Goal: Communication & Community: Answer question/provide support

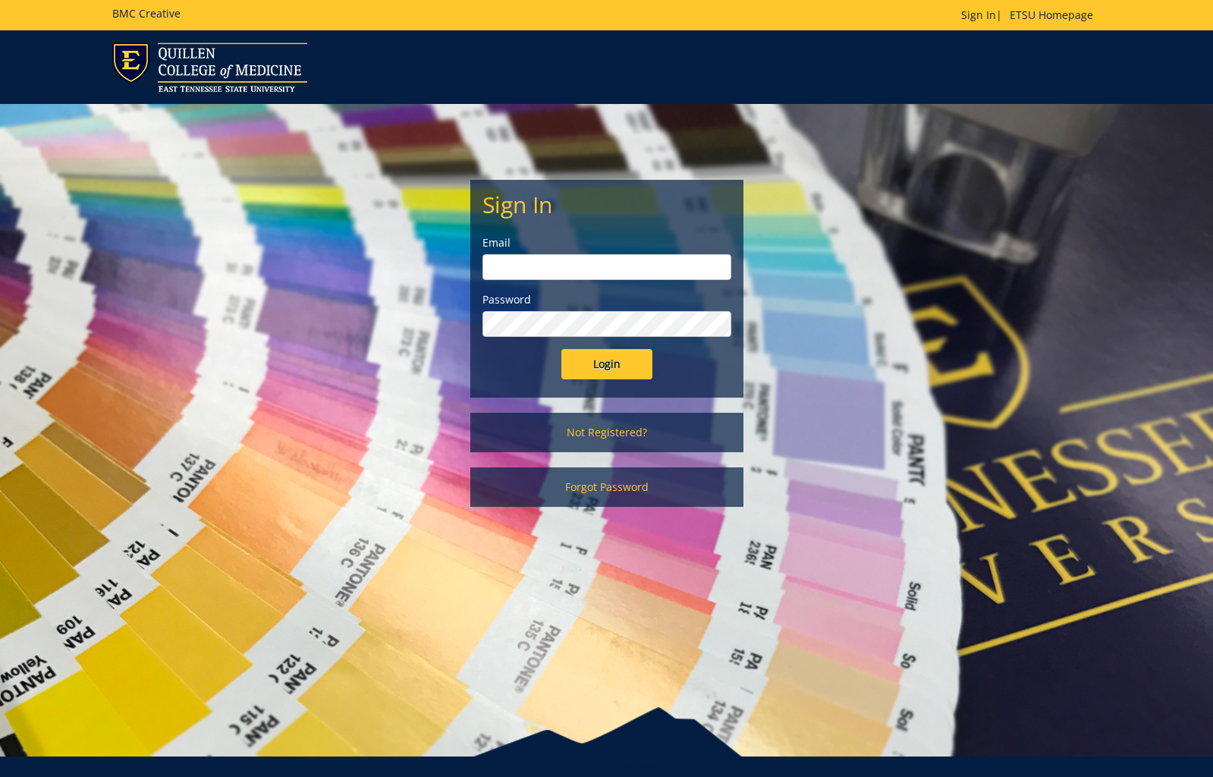
type input "[EMAIL_ADDRESS][DOMAIN_NAME]"
click at [628, 363] on input "Login" at bounding box center [607, 364] width 91 height 30
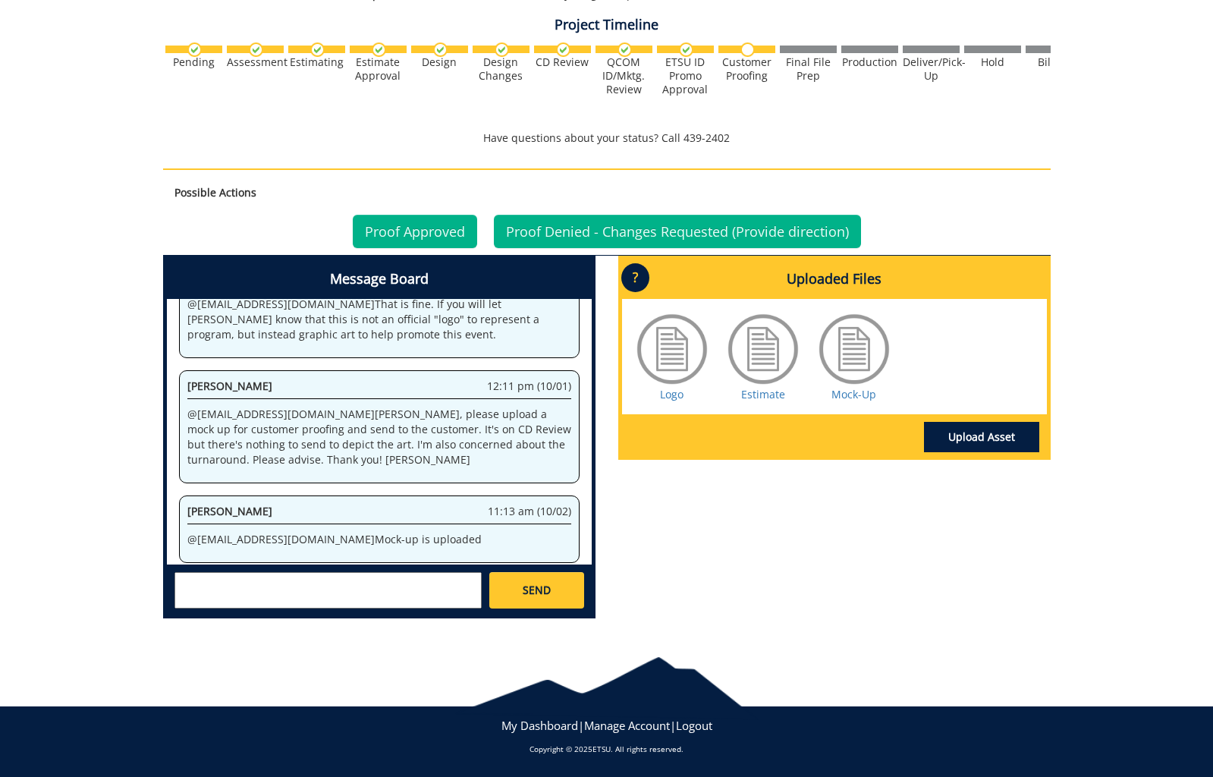
scroll to position [517, 0]
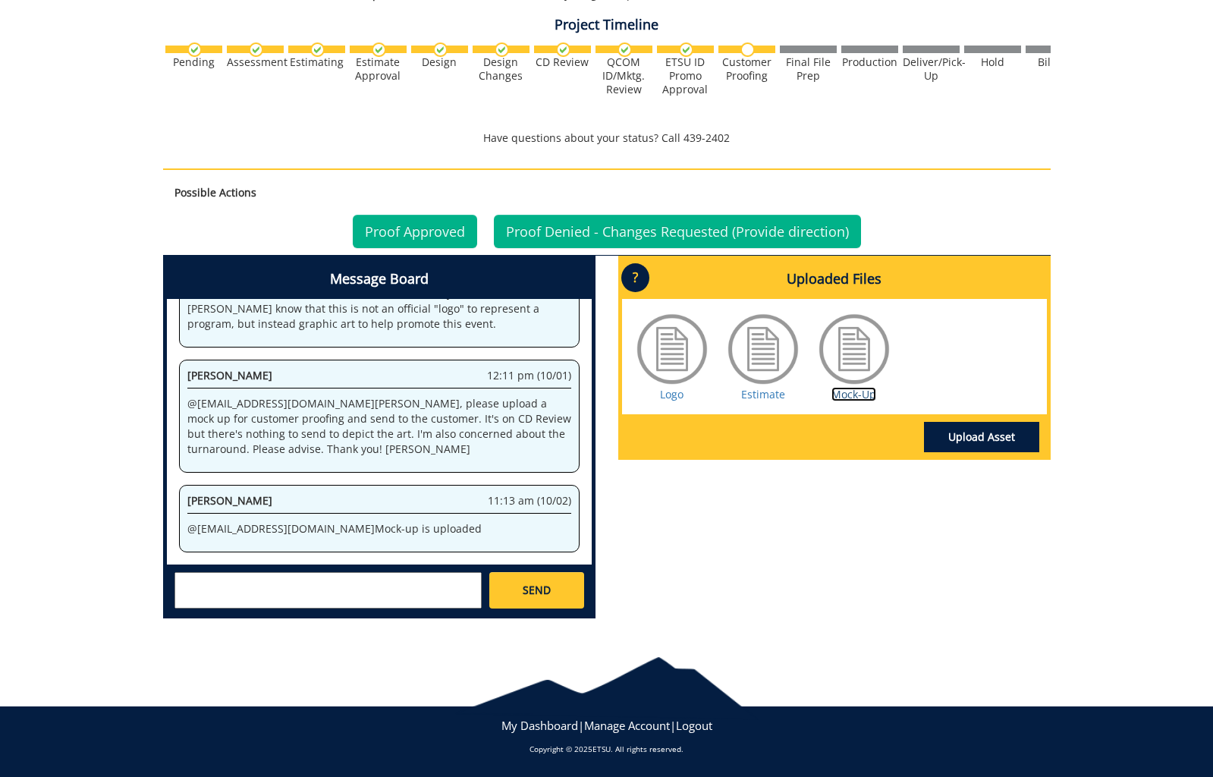
click at [849, 392] on link "Mock-Up" at bounding box center [854, 394] width 45 height 14
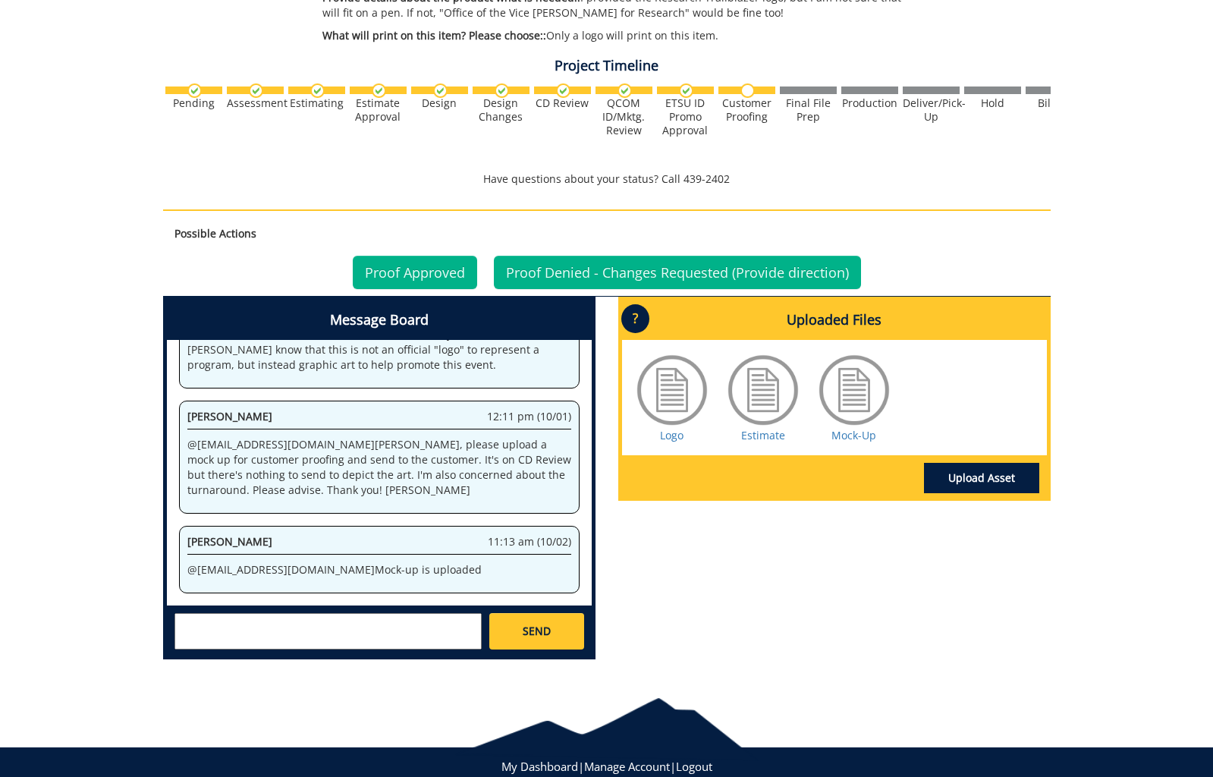
click at [352, 617] on textarea at bounding box center [328, 631] width 307 height 36
click at [371, 618] on textarea at bounding box center [328, 631] width 307 height 36
type textarea "@[EMAIL_ADDRESS][DOMAIN_NAME] @[EMAIL_ADDRESS][DOMAIN_NAME] [PERSON_NAME] let m…"
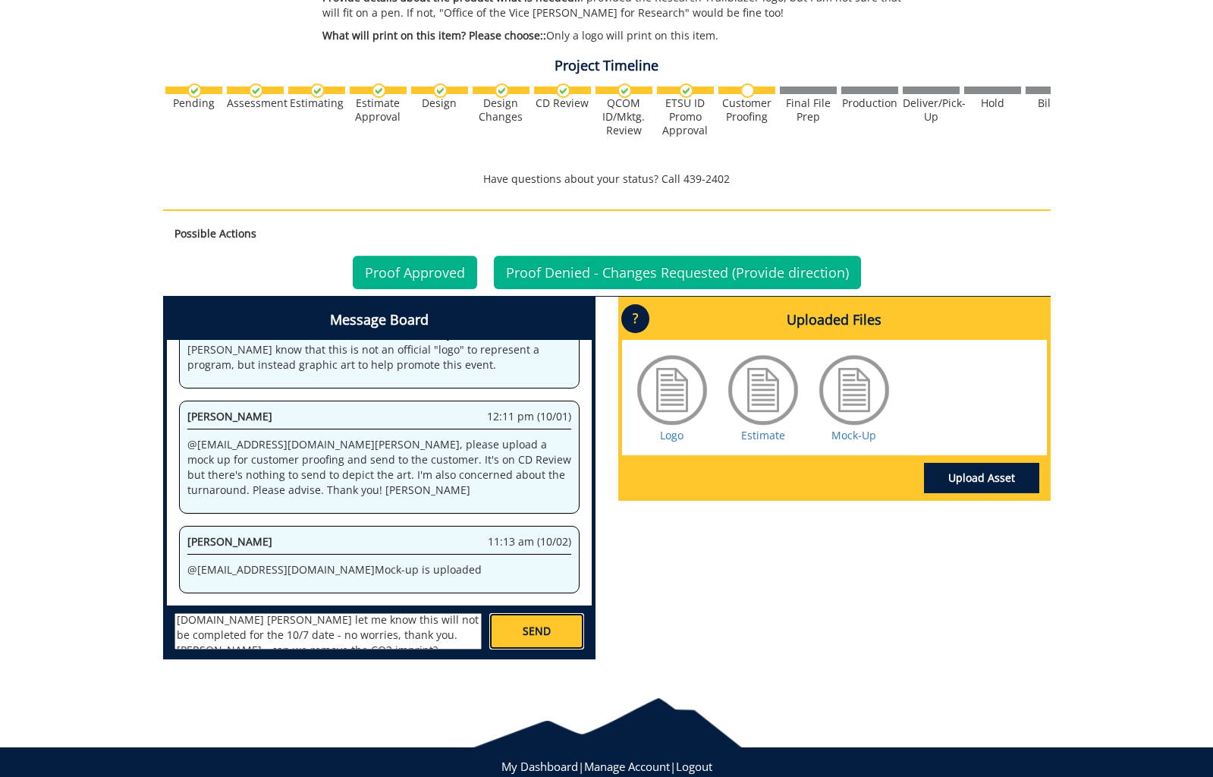
click at [536, 633] on span "SEND" at bounding box center [537, 631] width 28 height 15
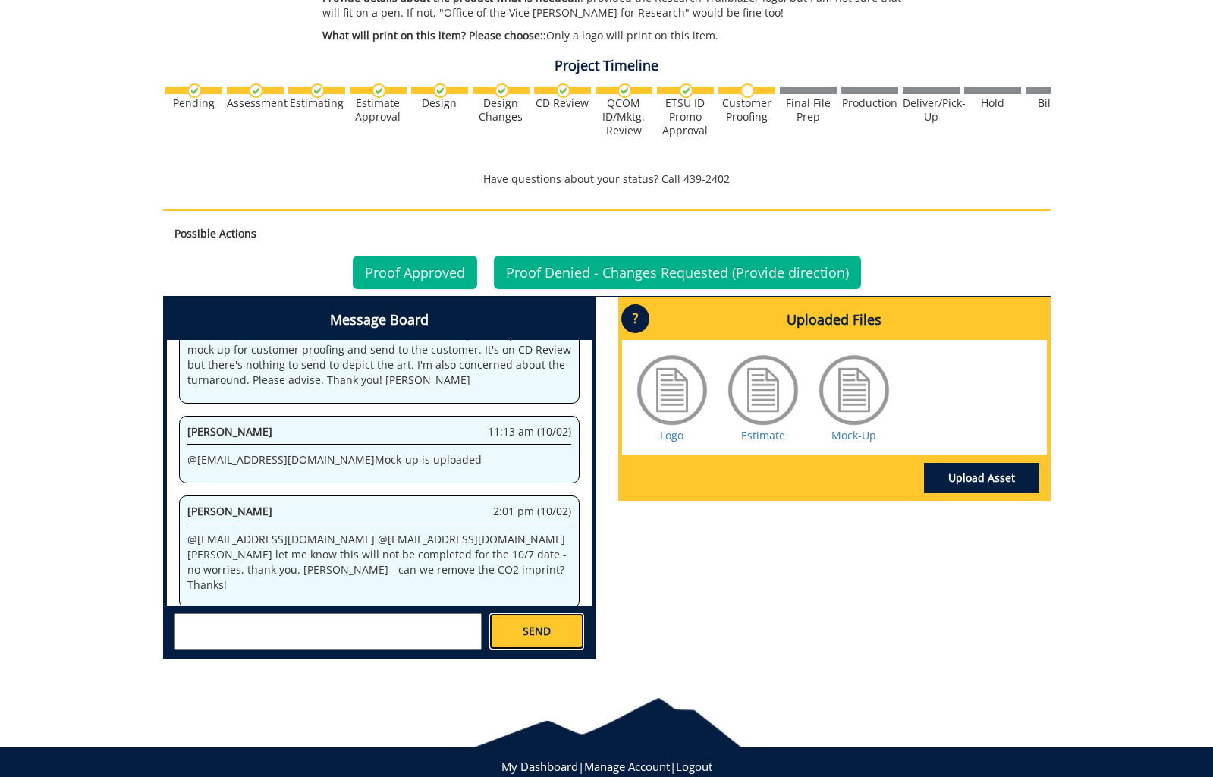
scroll to position [2387, 0]
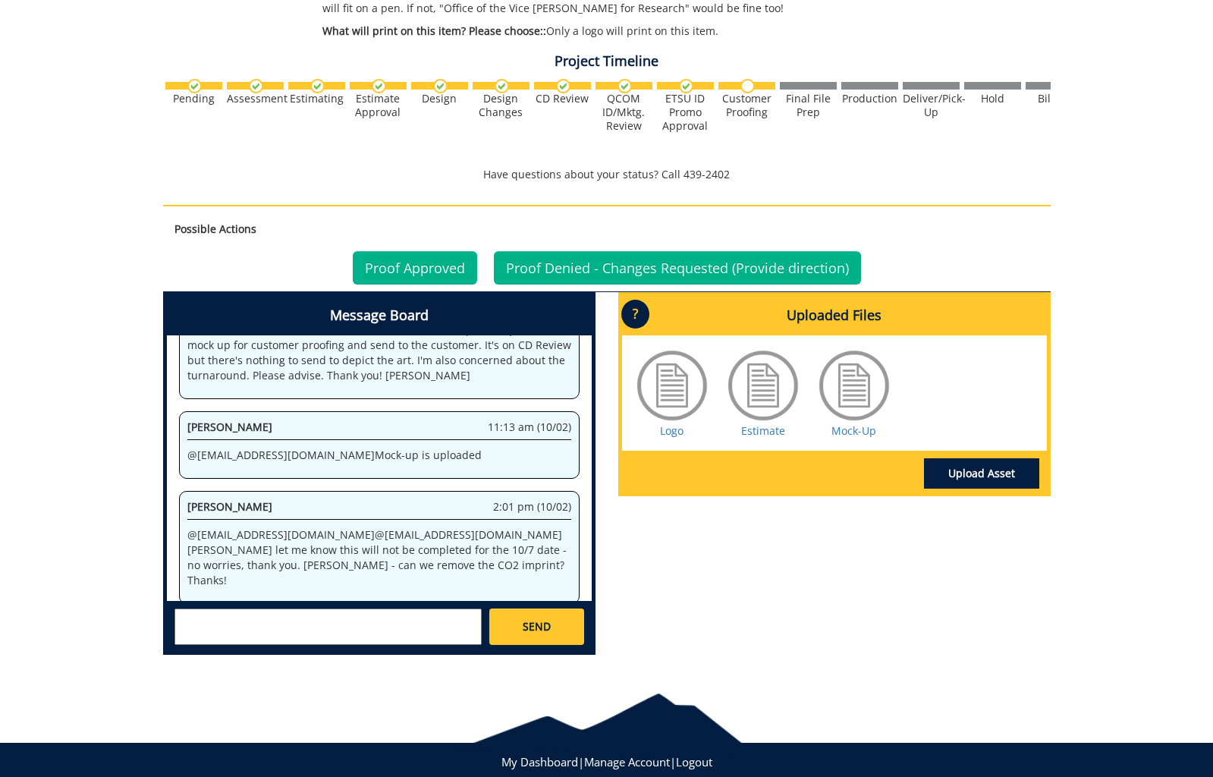
scroll to position [511, 0]
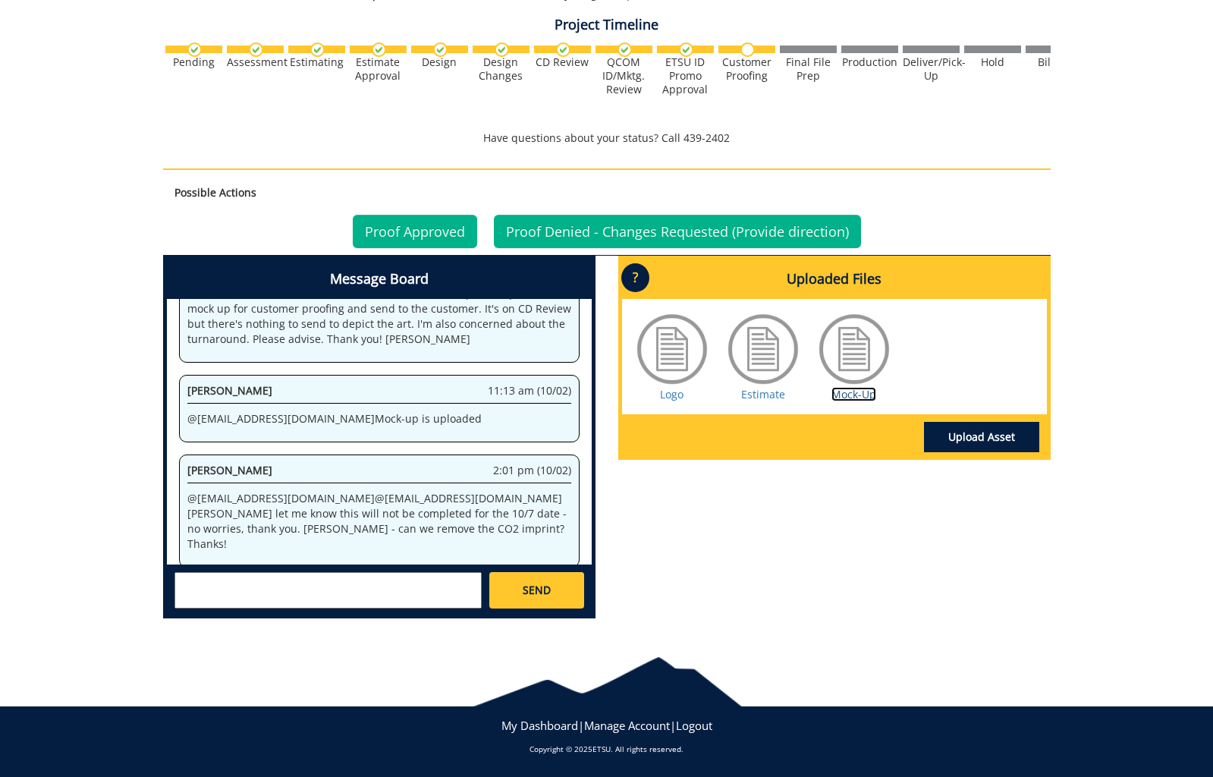
click at [857, 397] on link "Mock-Up" at bounding box center [854, 394] width 45 height 14
click at [754, 234] on link "Proof Denied - Changes Requested (Provide direction)" at bounding box center [677, 231] width 367 height 33
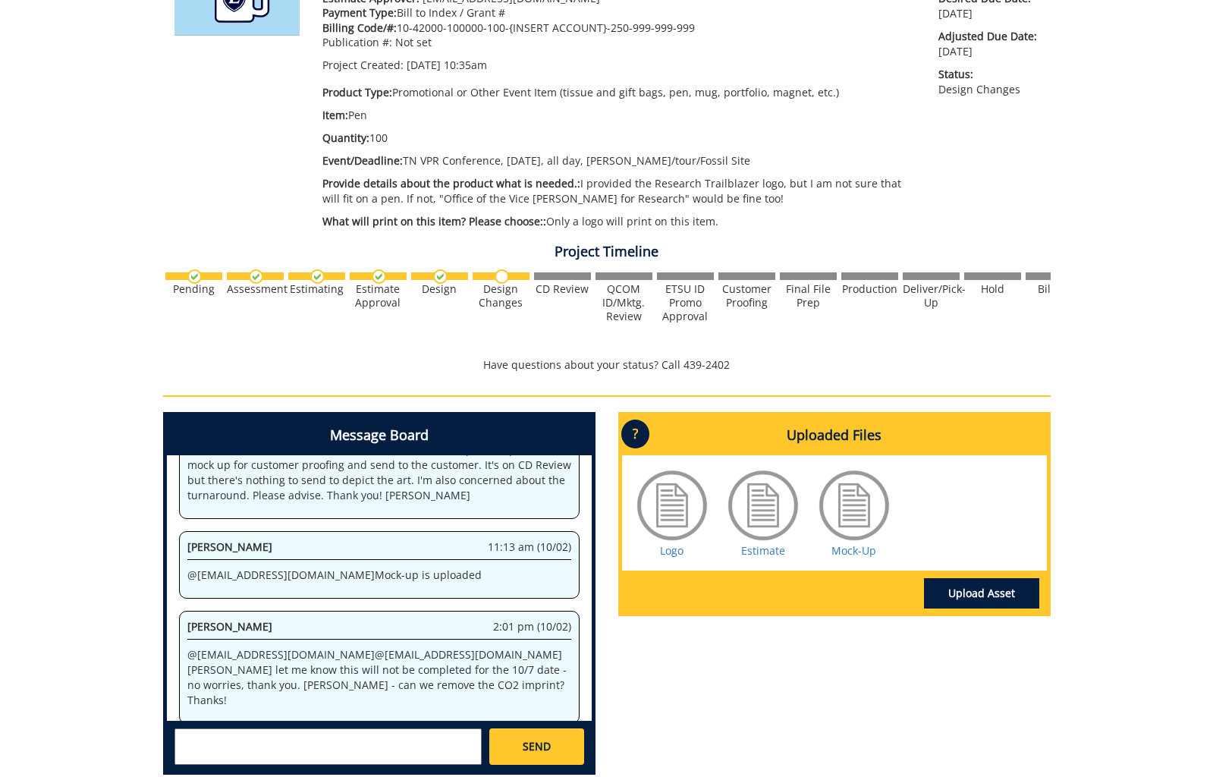
scroll to position [440, 0]
